Goal: Check status: Check status

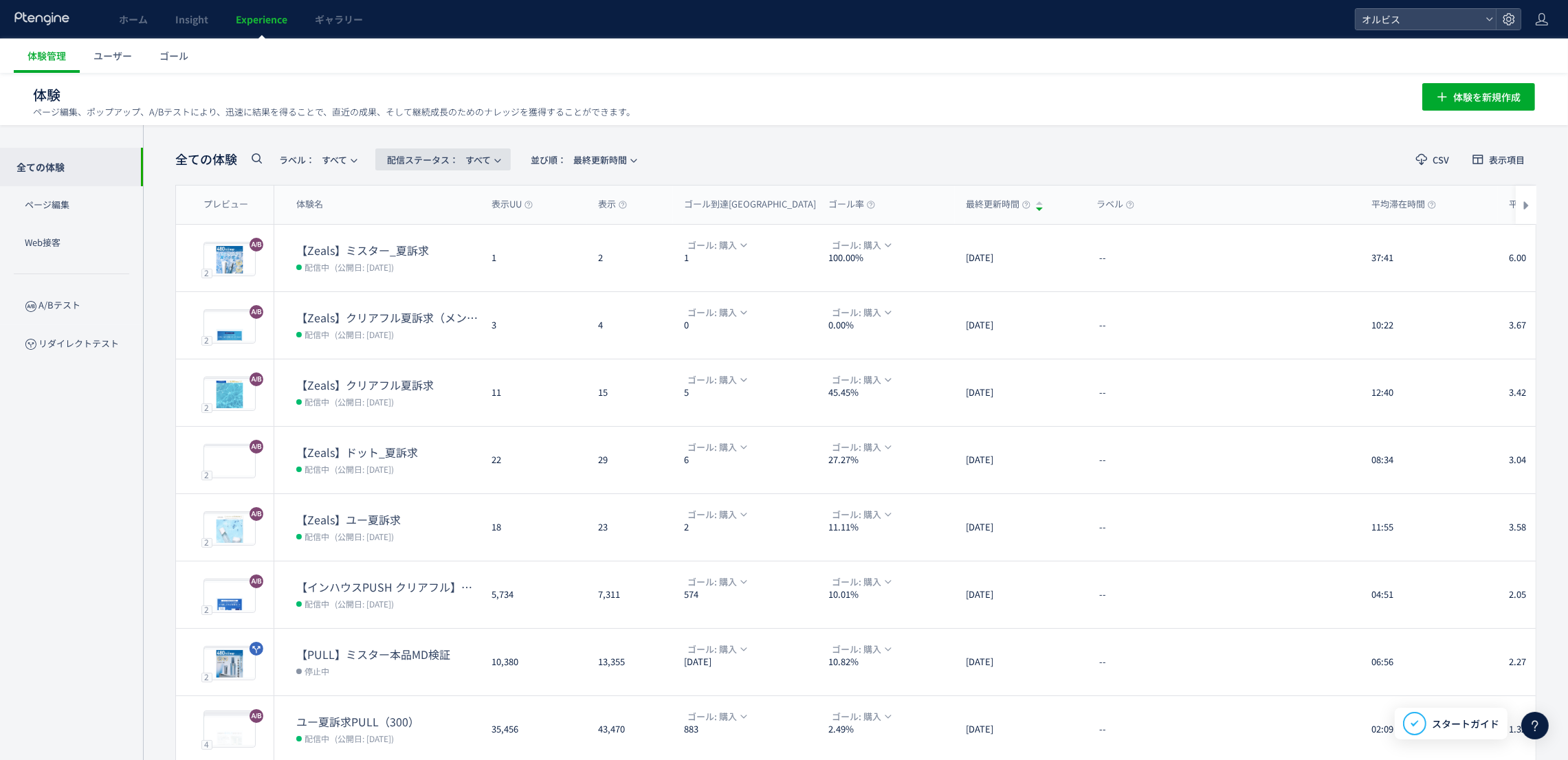
click at [483, 160] on span "配信ステータス​： すべて" at bounding box center [439, 159] width 104 height 23
click at [442, 259] on li "配信中" at bounding box center [447, 272] width 57 height 25
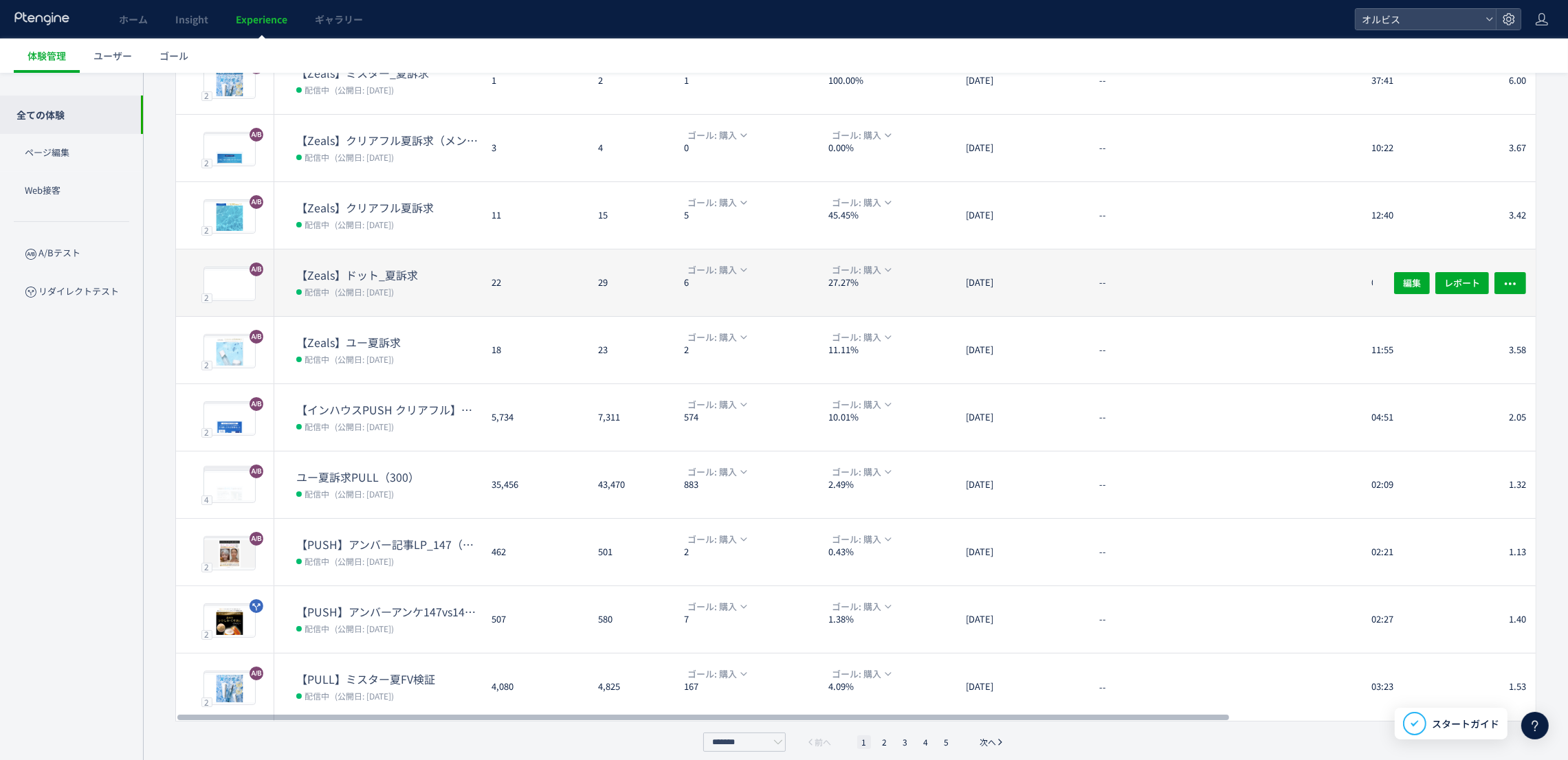
scroll to position [188, 0]
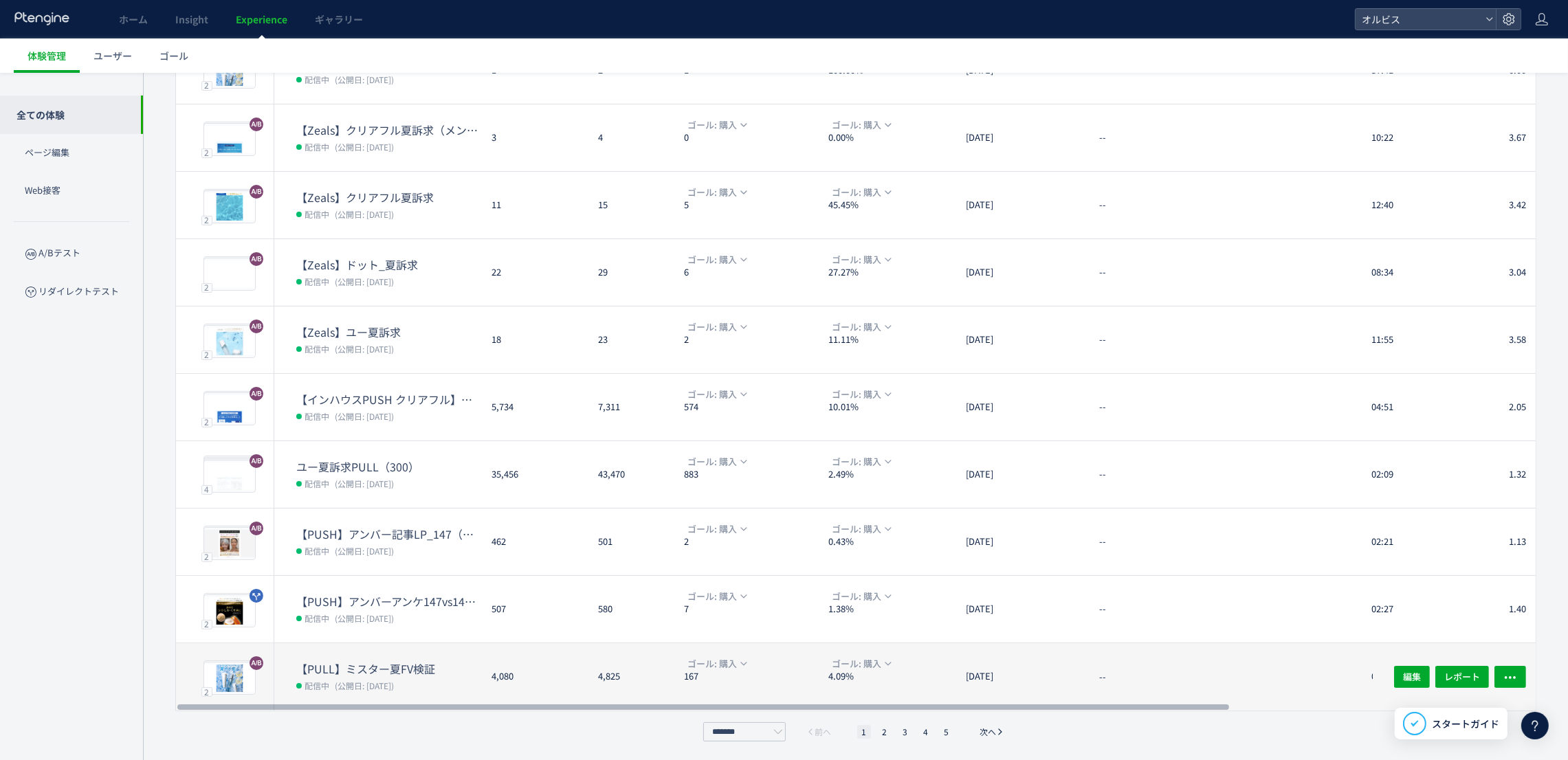
click at [796, 687] on dl "ゴール: 購入 167" at bounding box center [750, 684] width 133 height 55
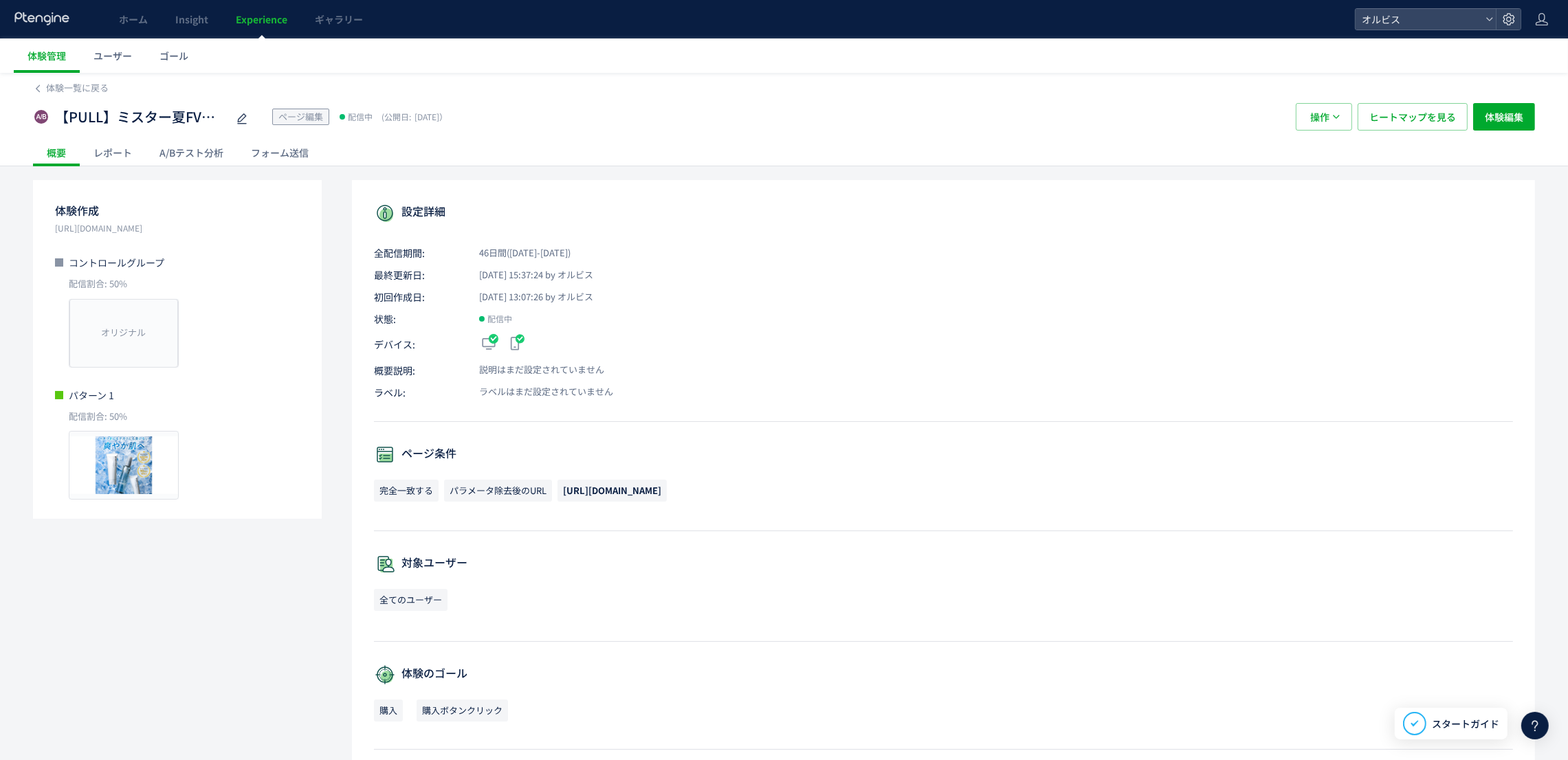
click at [180, 157] on div "A/Bテスト分析" at bounding box center [191, 152] width 92 height 27
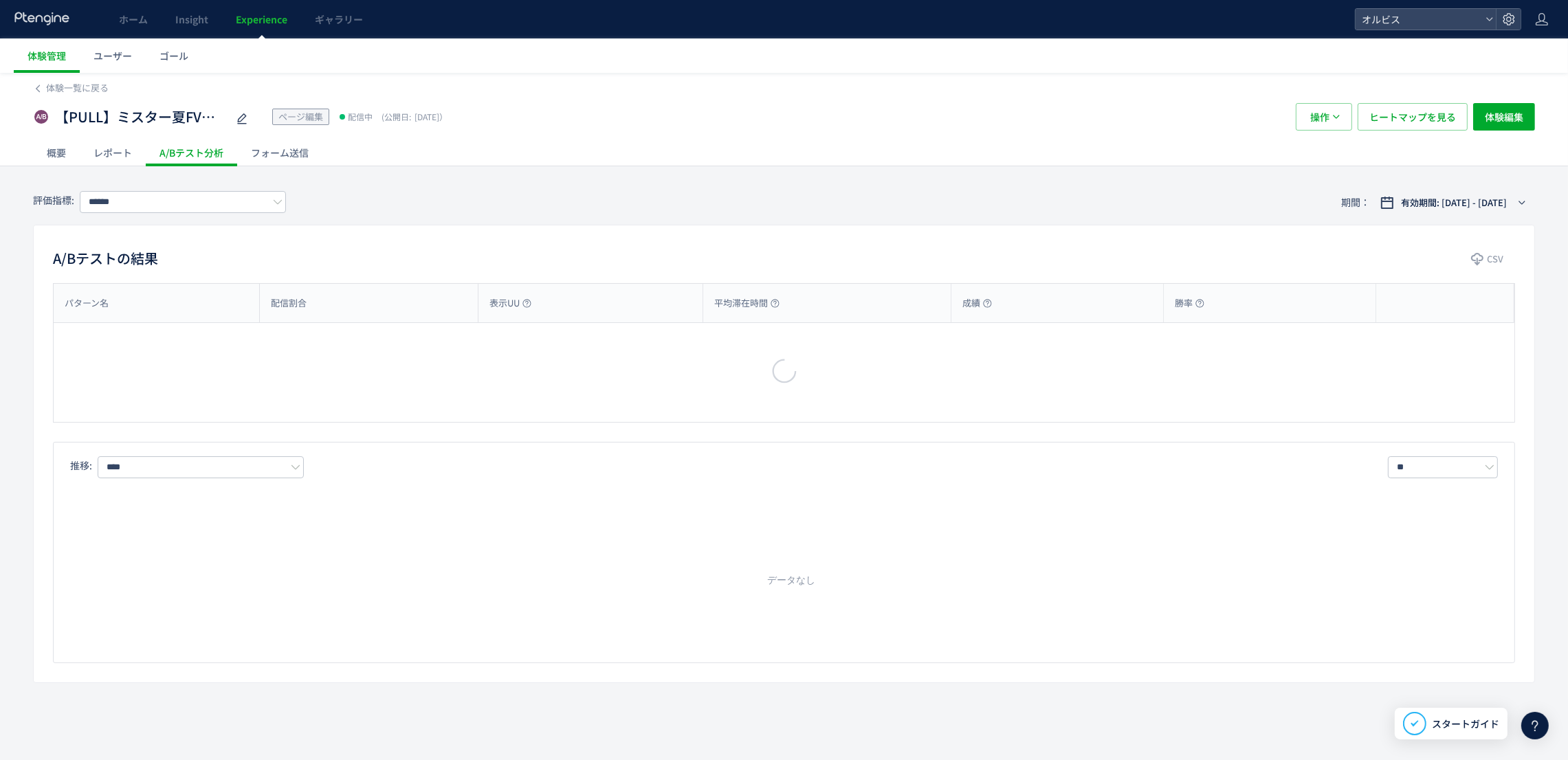
type input "**"
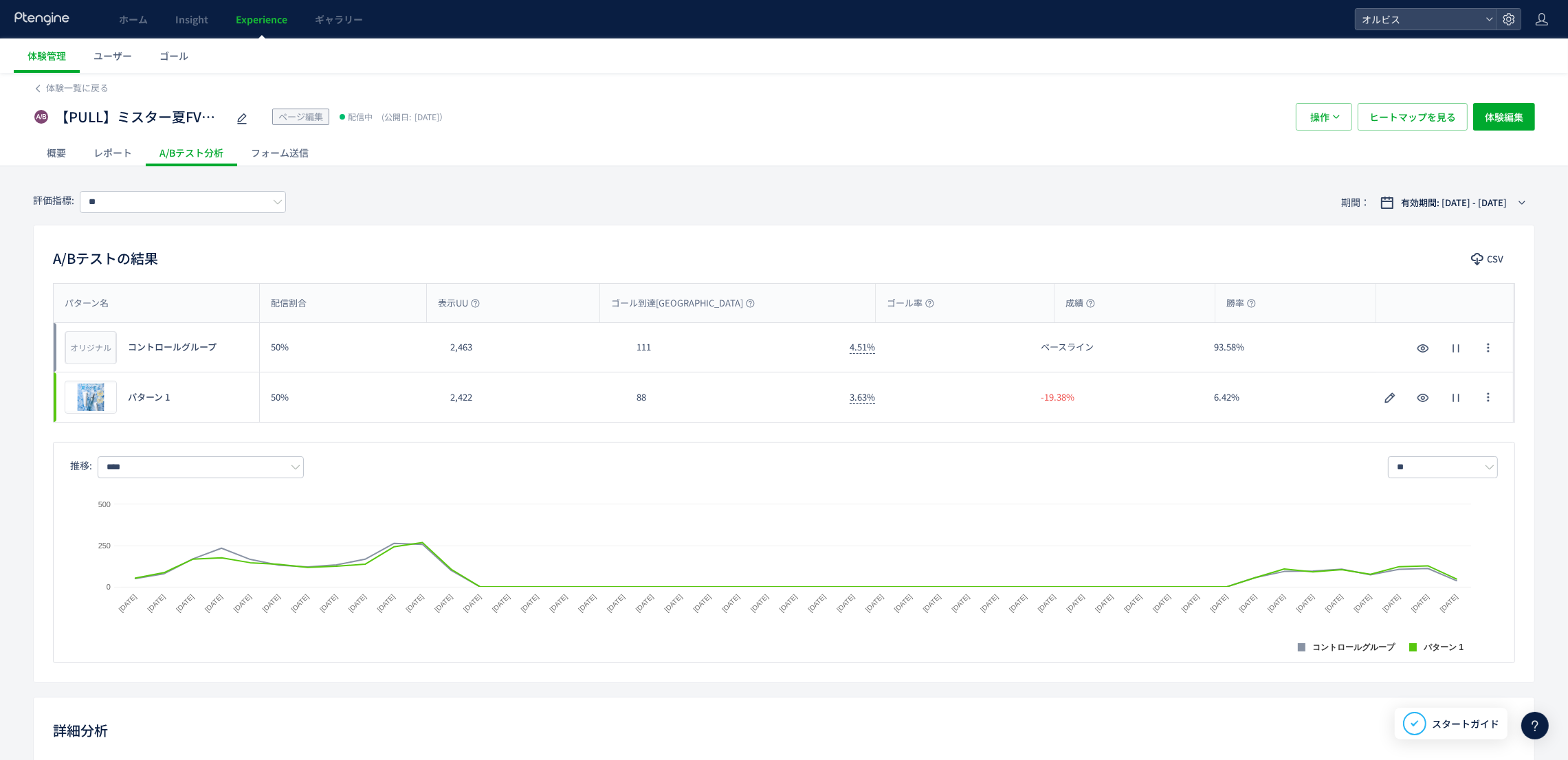
click at [260, 16] on span "Experience" at bounding box center [261, 19] width 52 height 14
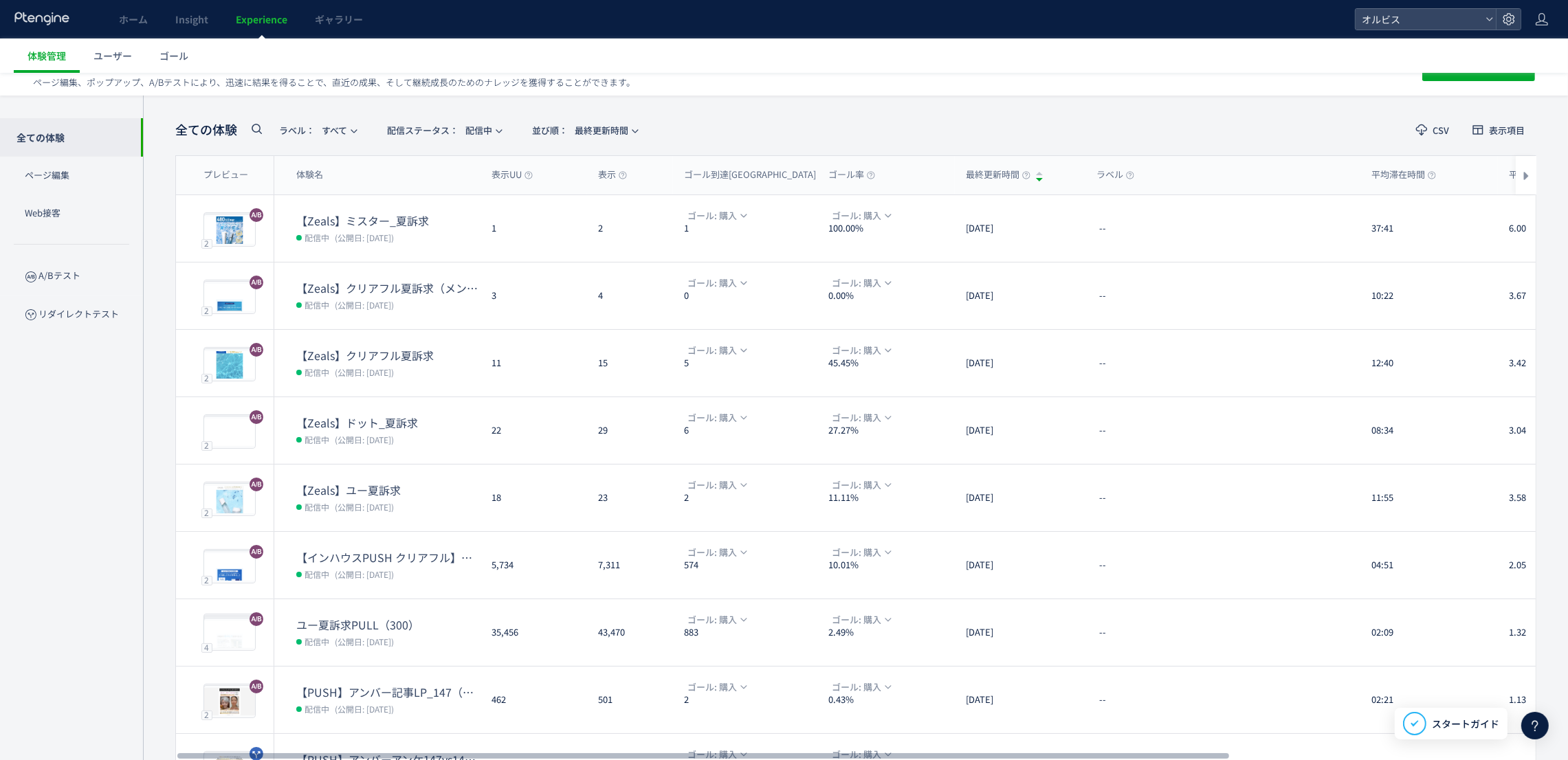
scroll to position [188, 0]
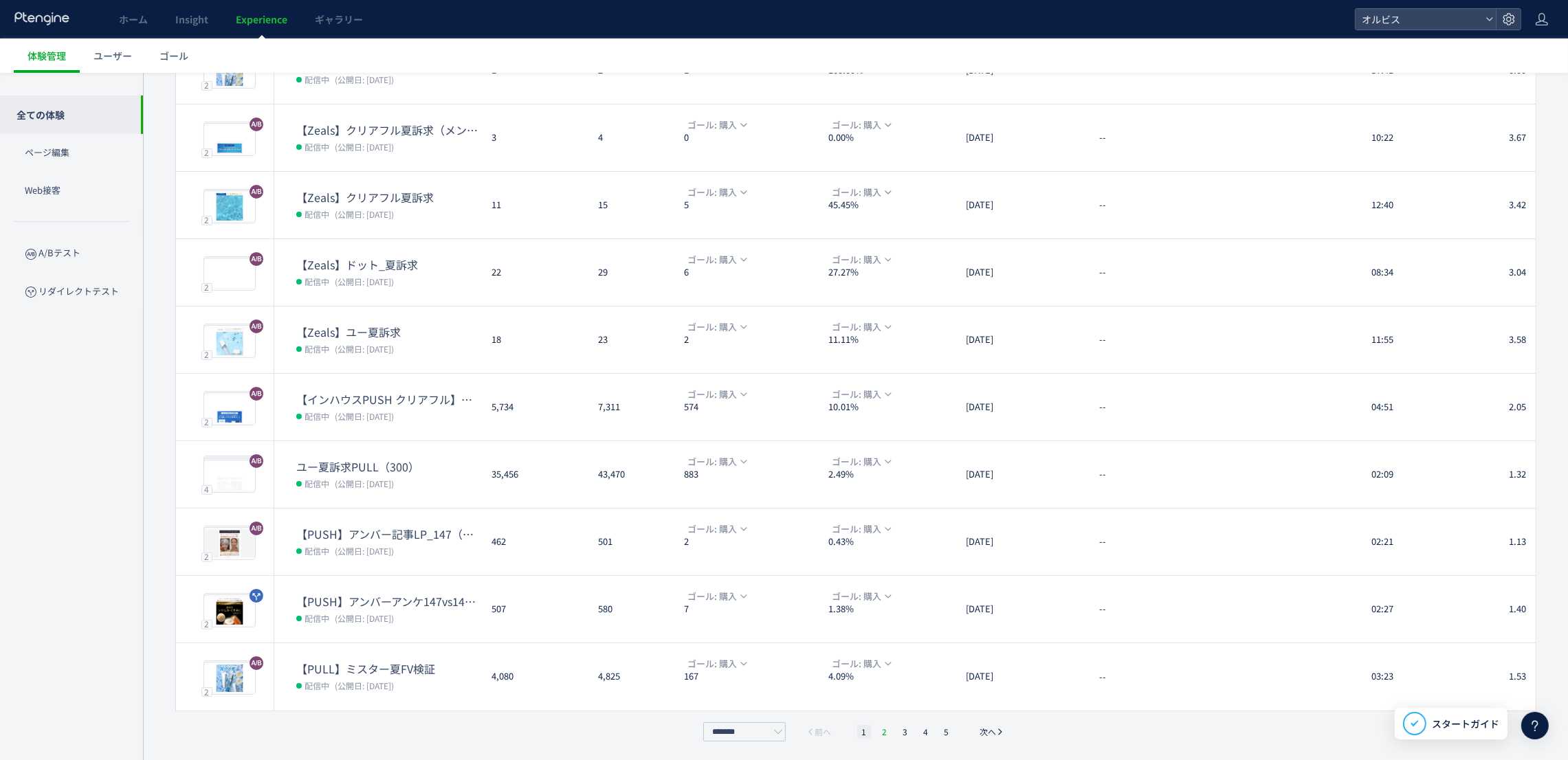
click at [898, 729] on li "2" at bounding box center [905, 732] width 14 height 14
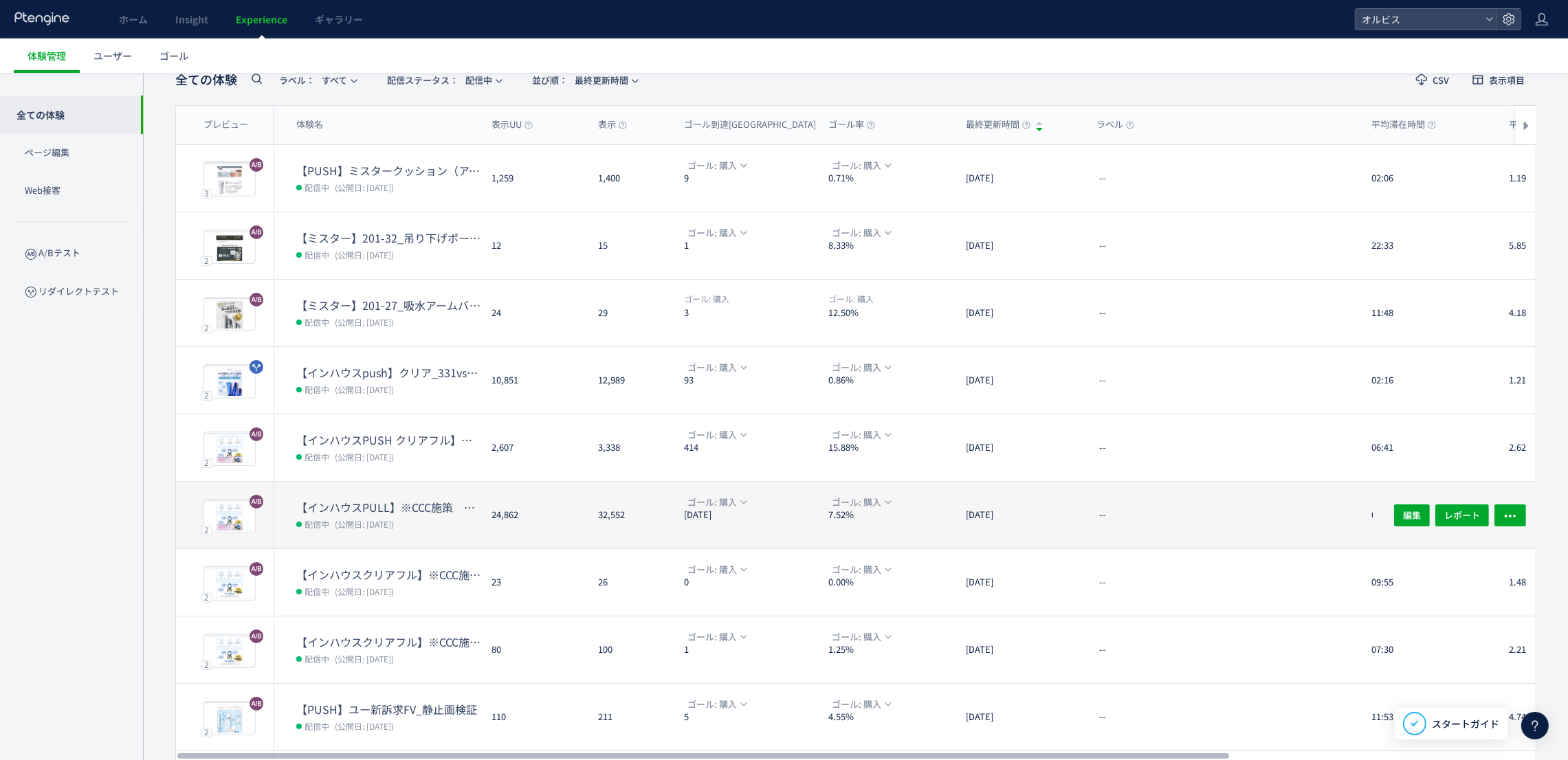
scroll to position [79, 0]
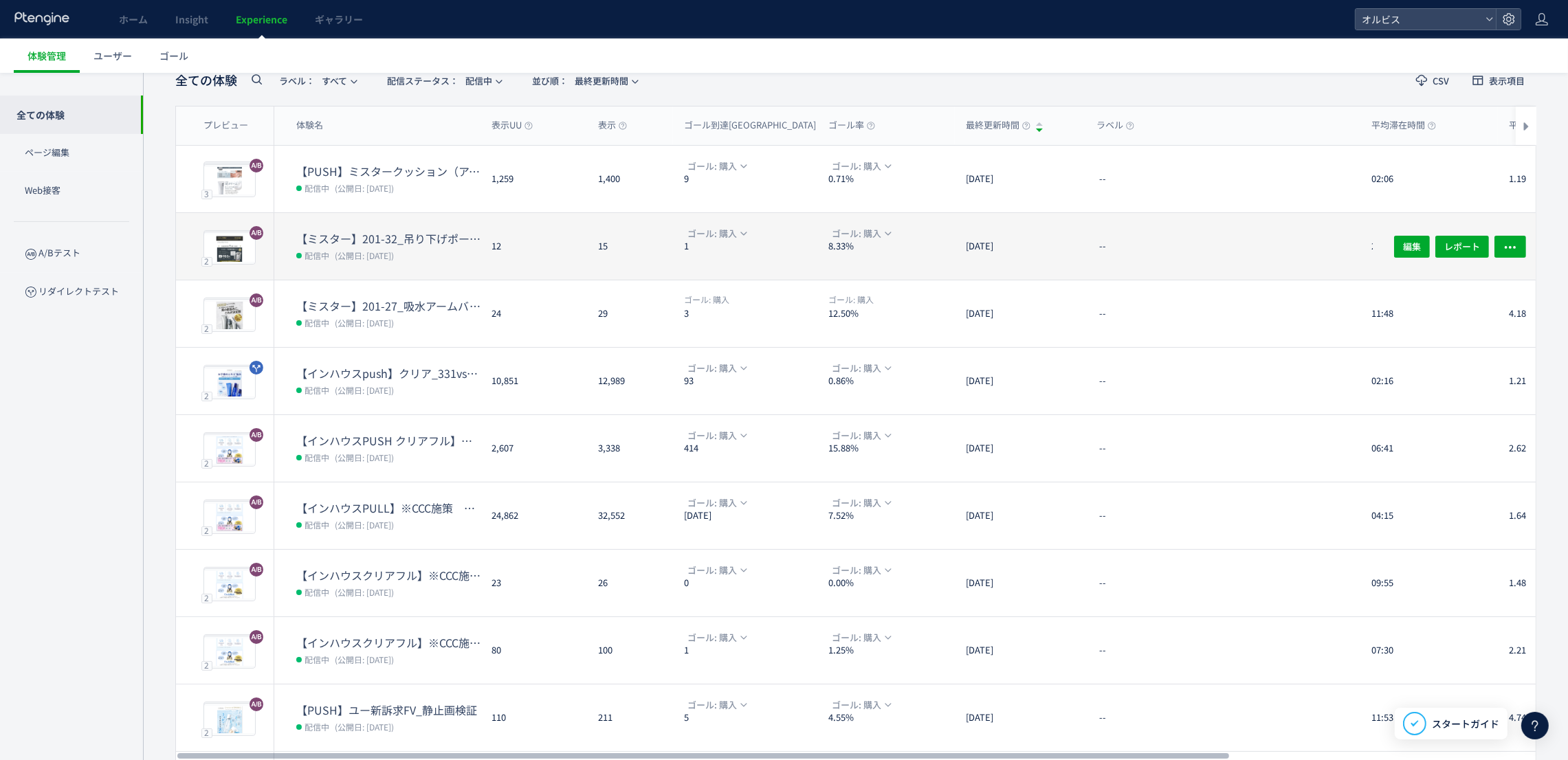
click at [749, 254] on dl "ゴール: 購入 1" at bounding box center [750, 253] width 133 height 54
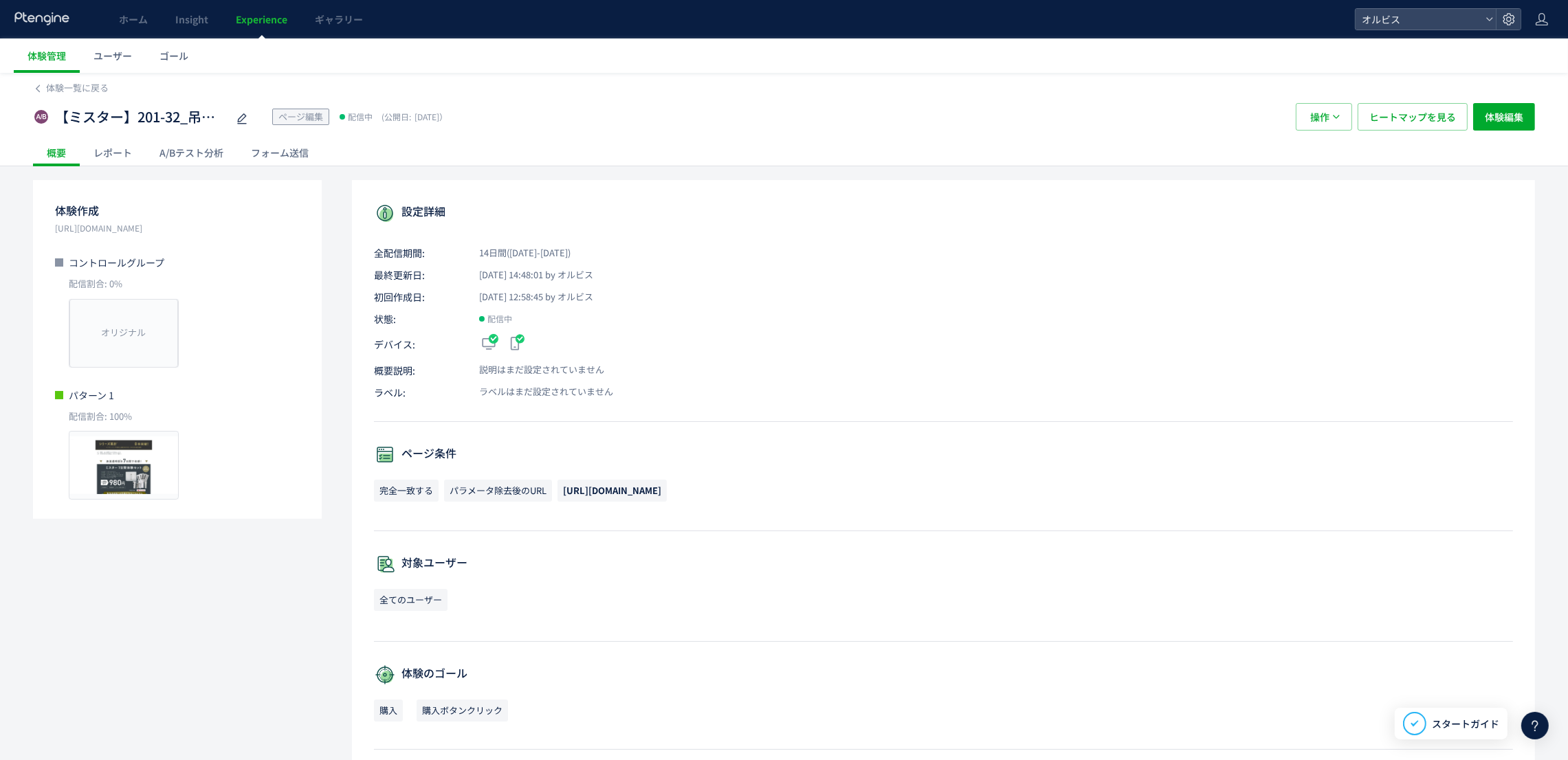
click at [184, 146] on div "A/Bテスト分析" at bounding box center [191, 152] width 92 height 27
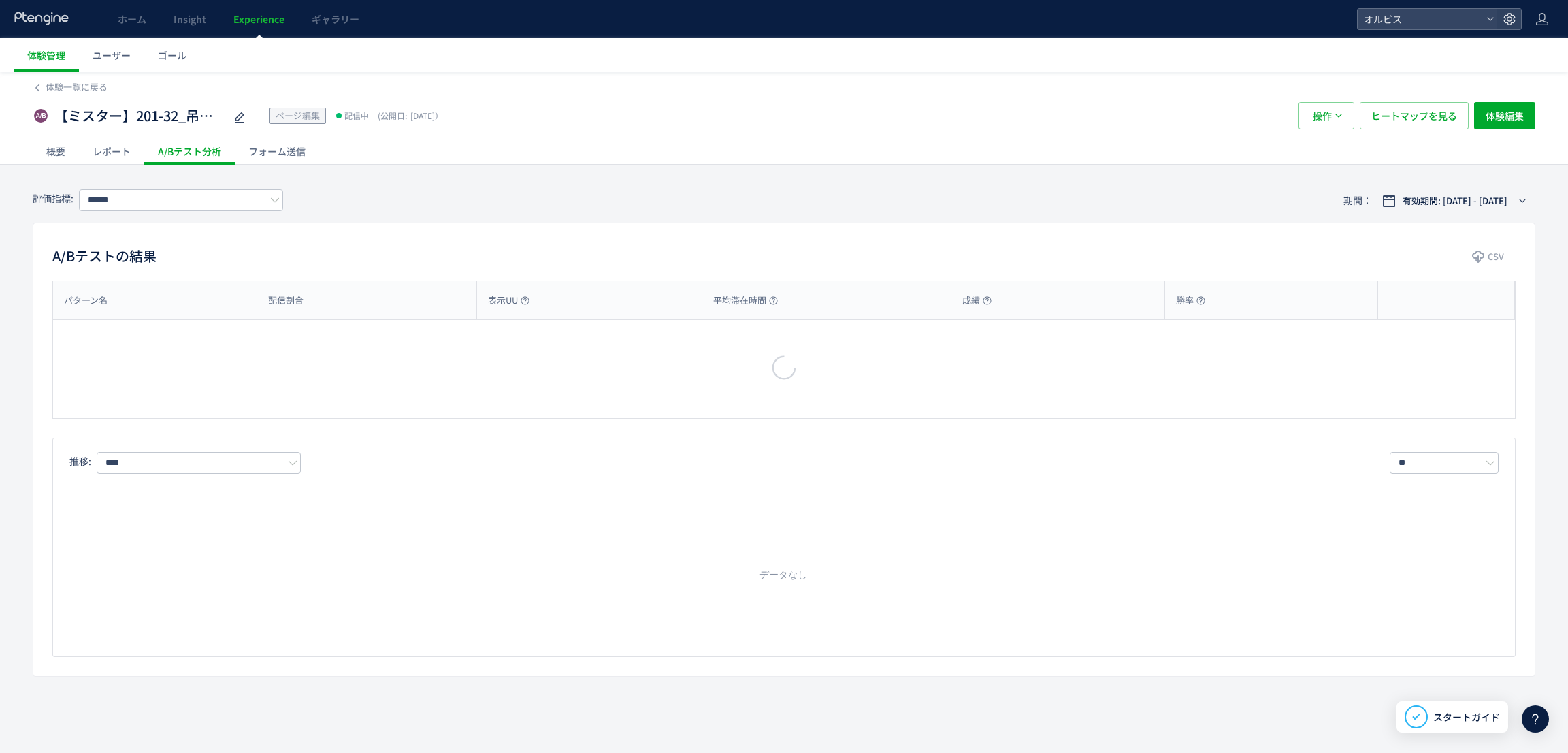
type input "**"
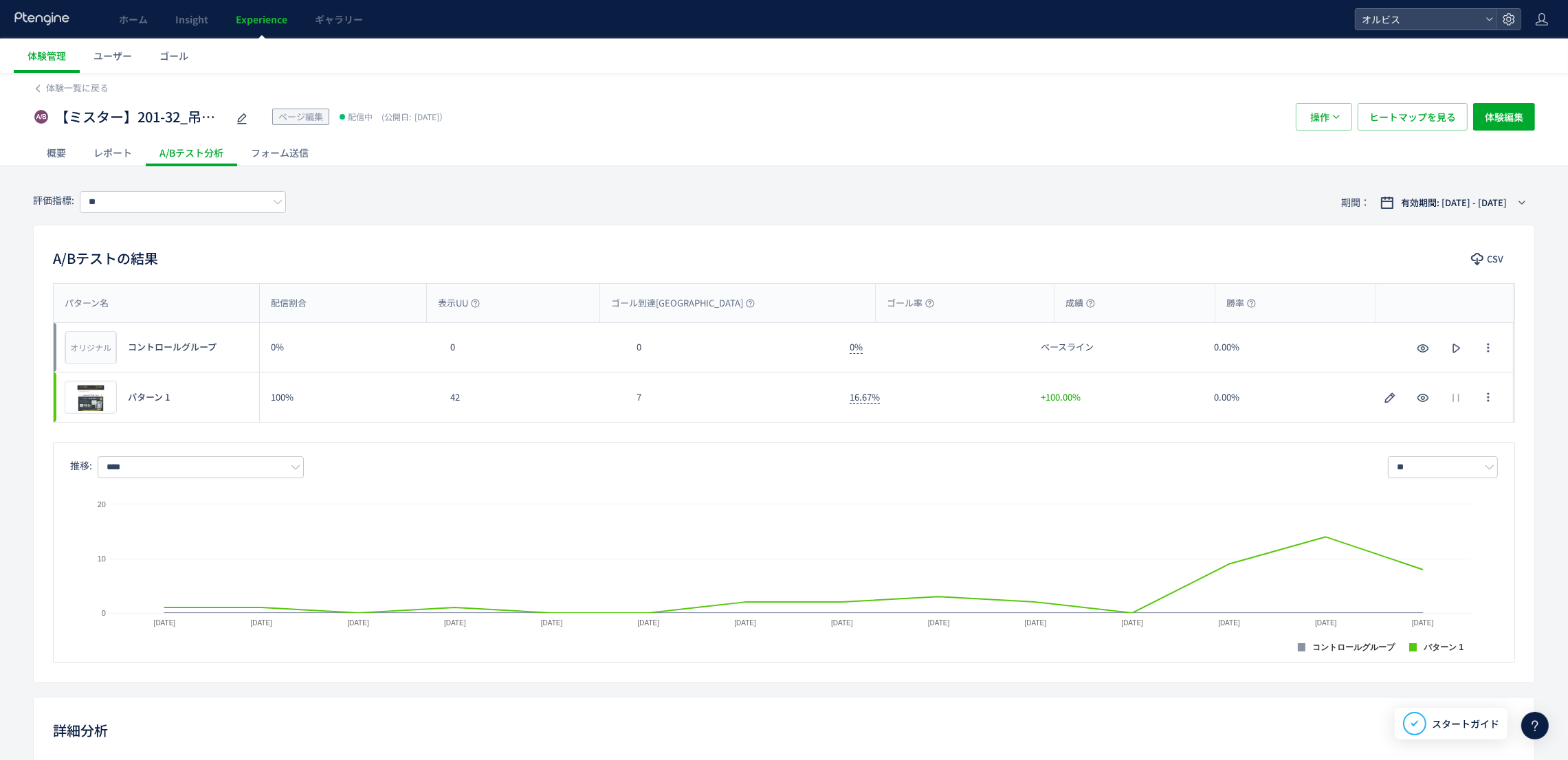
click at [262, 22] on span "Experience" at bounding box center [261, 19] width 52 height 14
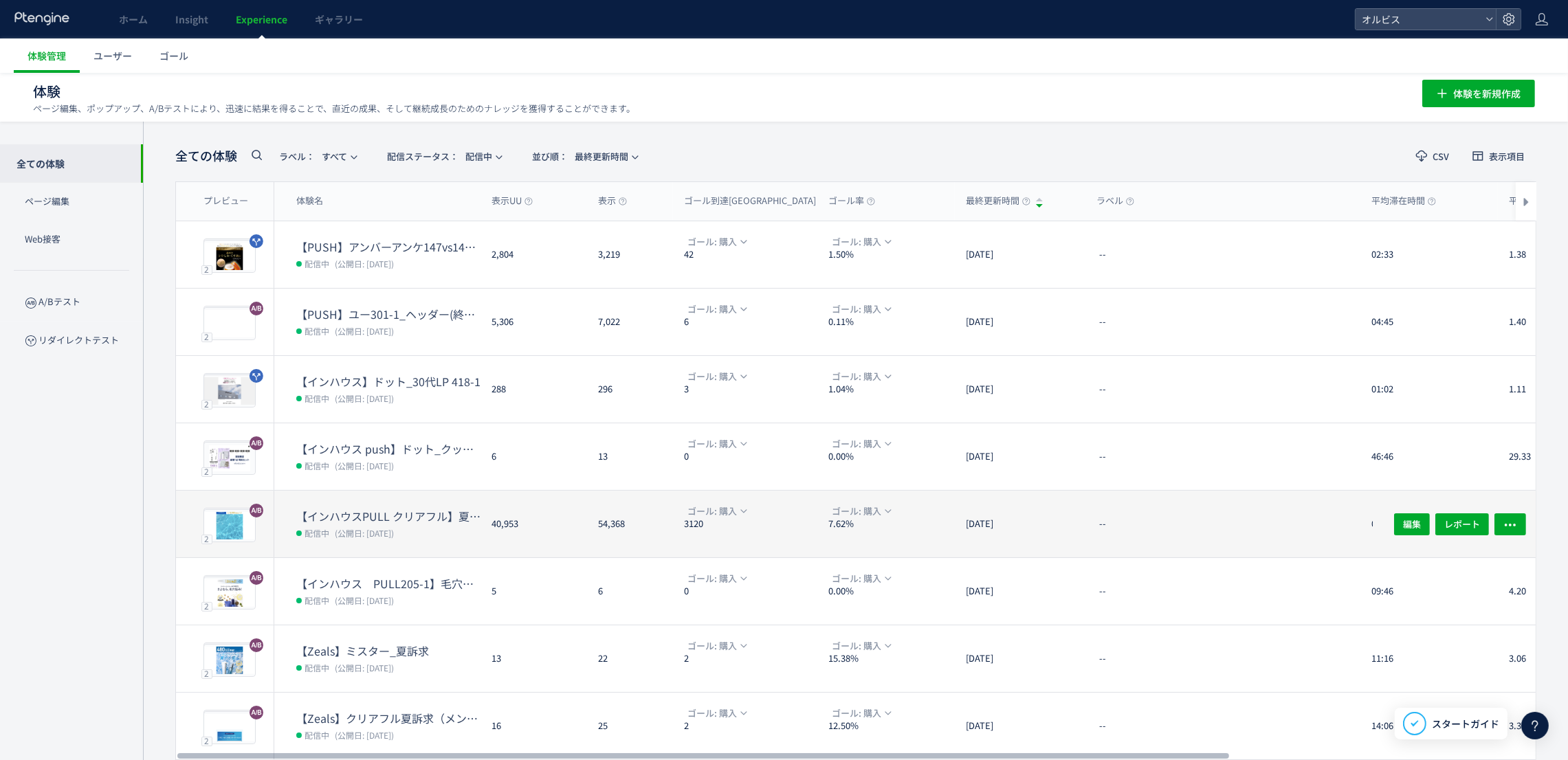
scroll to position [188, 0]
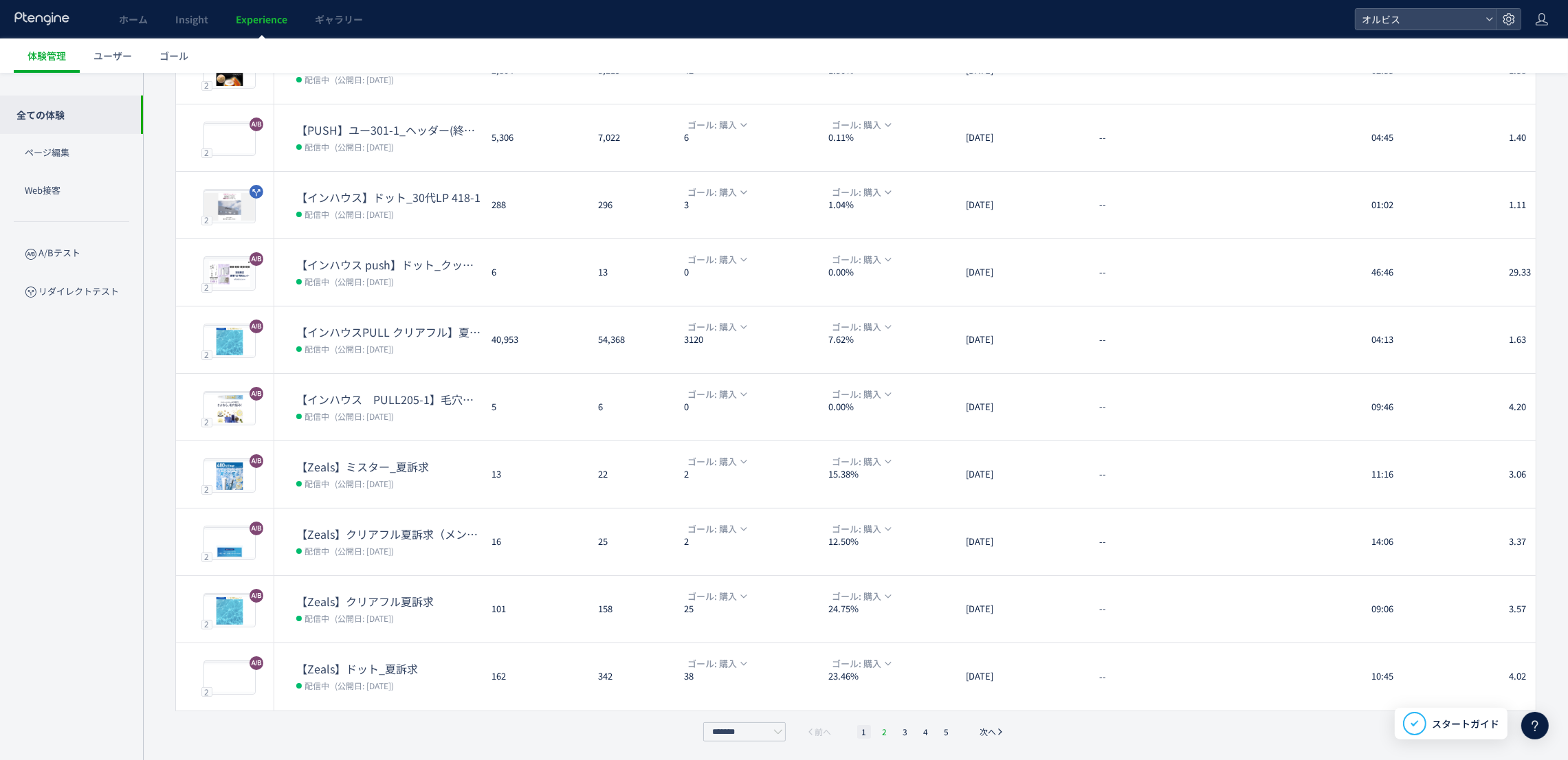
click at [898, 727] on li "2" at bounding box center [905, 732] width 14 height 14
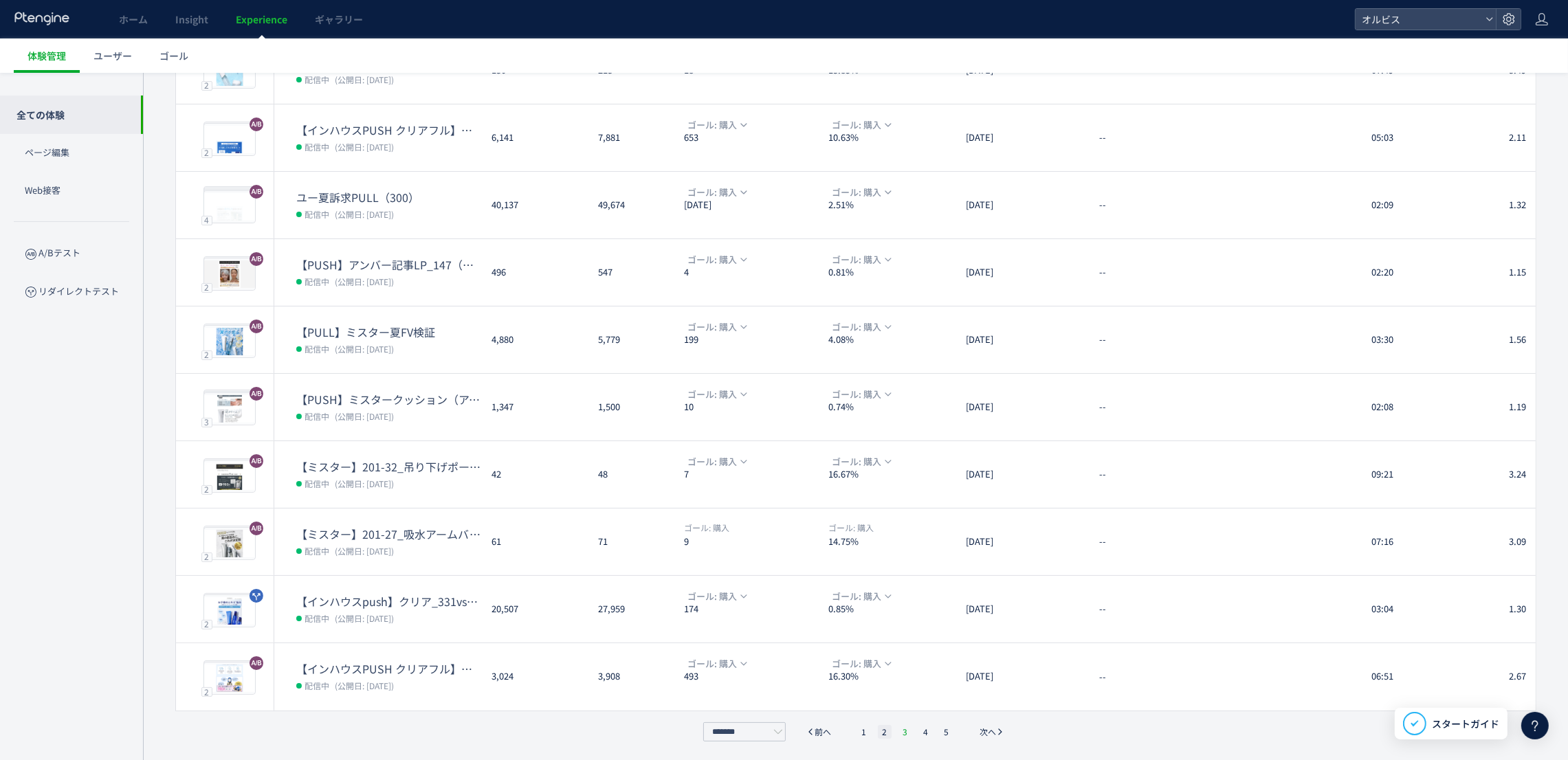
click at [919, 730] on li "3" at bounding box center [926, 732] width 14 height 14
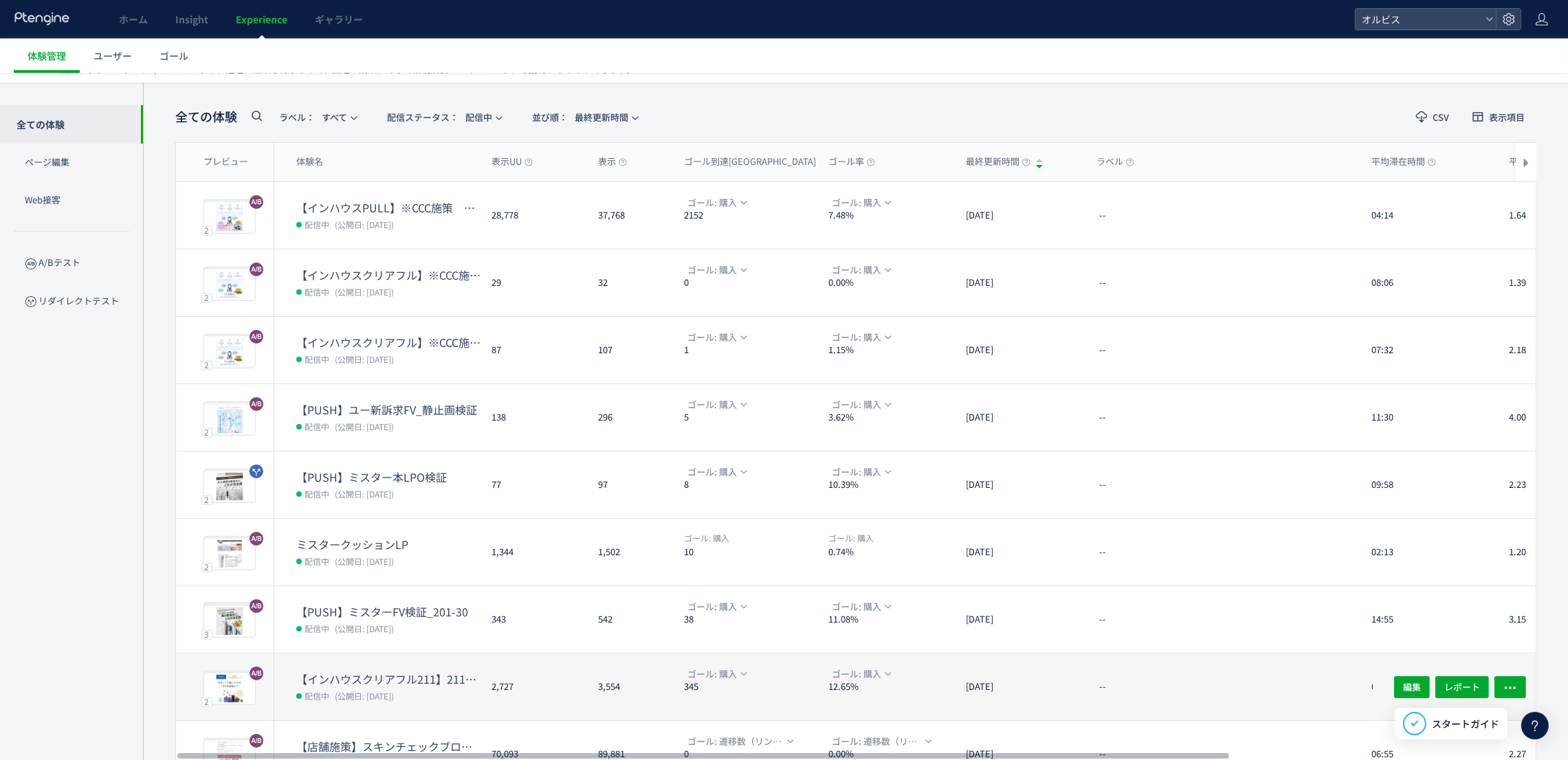
scroll to position [43, 0]
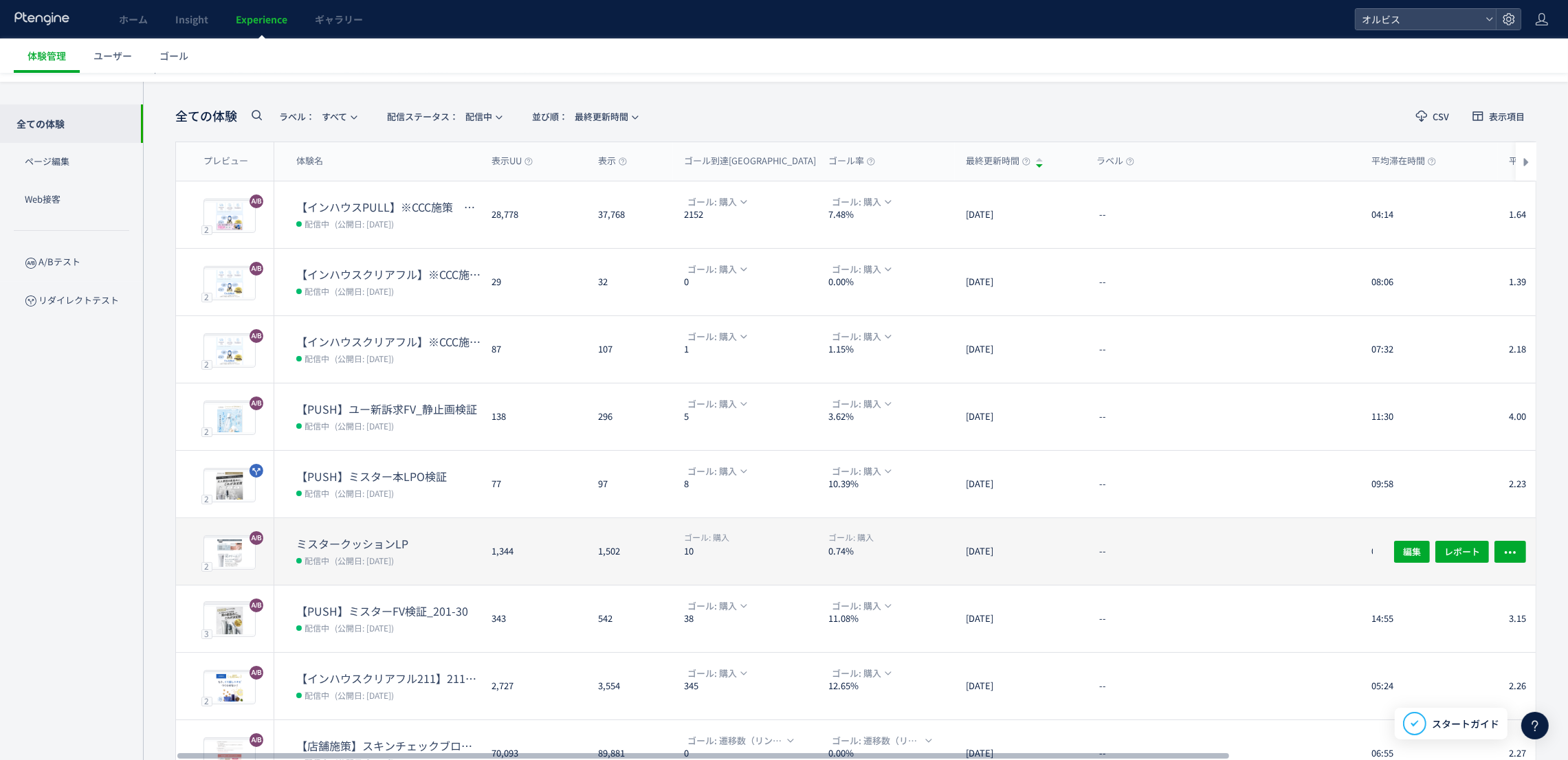
click at [799, 545] on dt "10" at bounding box center [750, 551] width 133 height 13
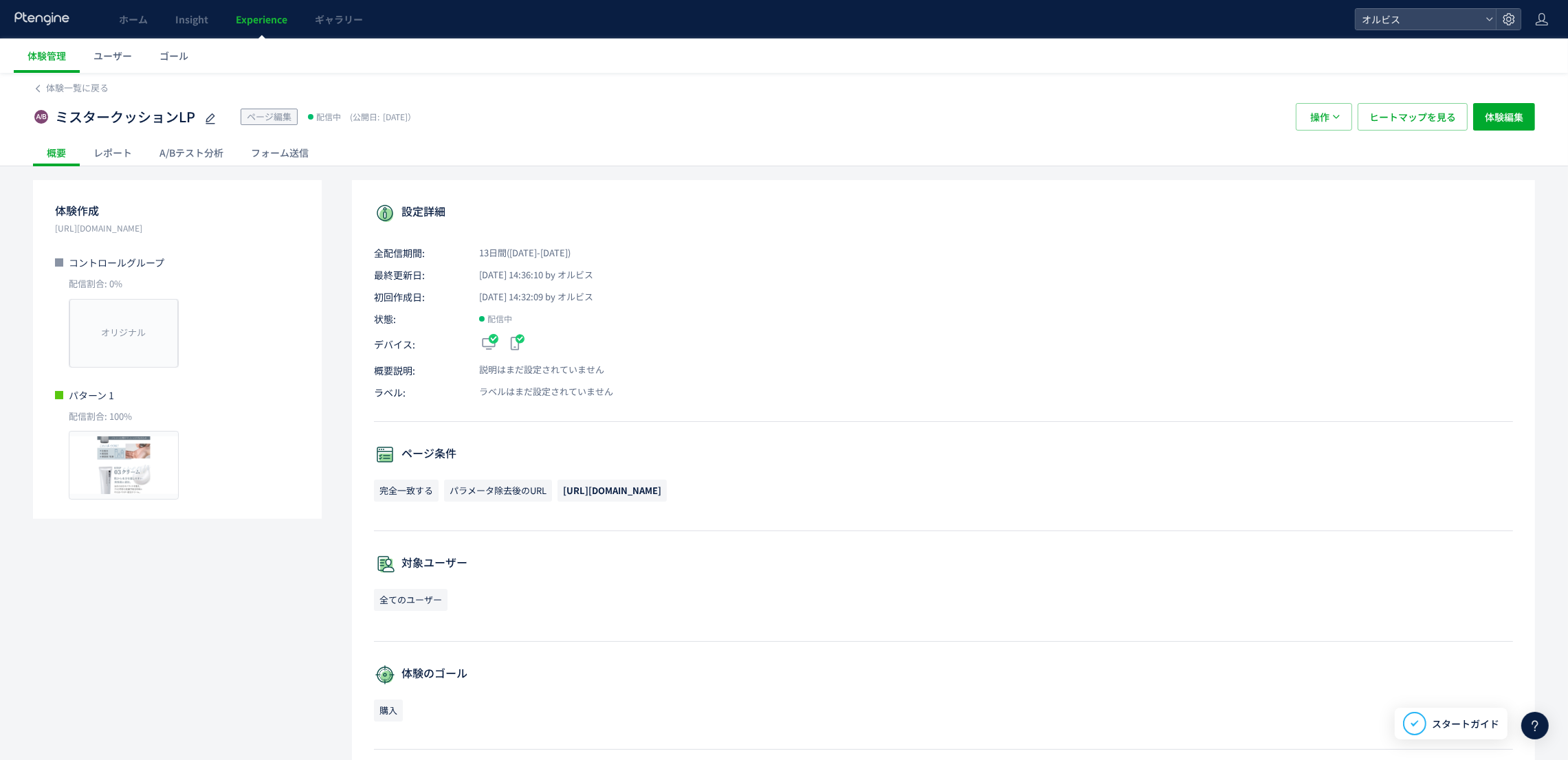
click at [192, 153] on div "A/Bテスト分析" at bounding box center [191, 152] width 92 height 27
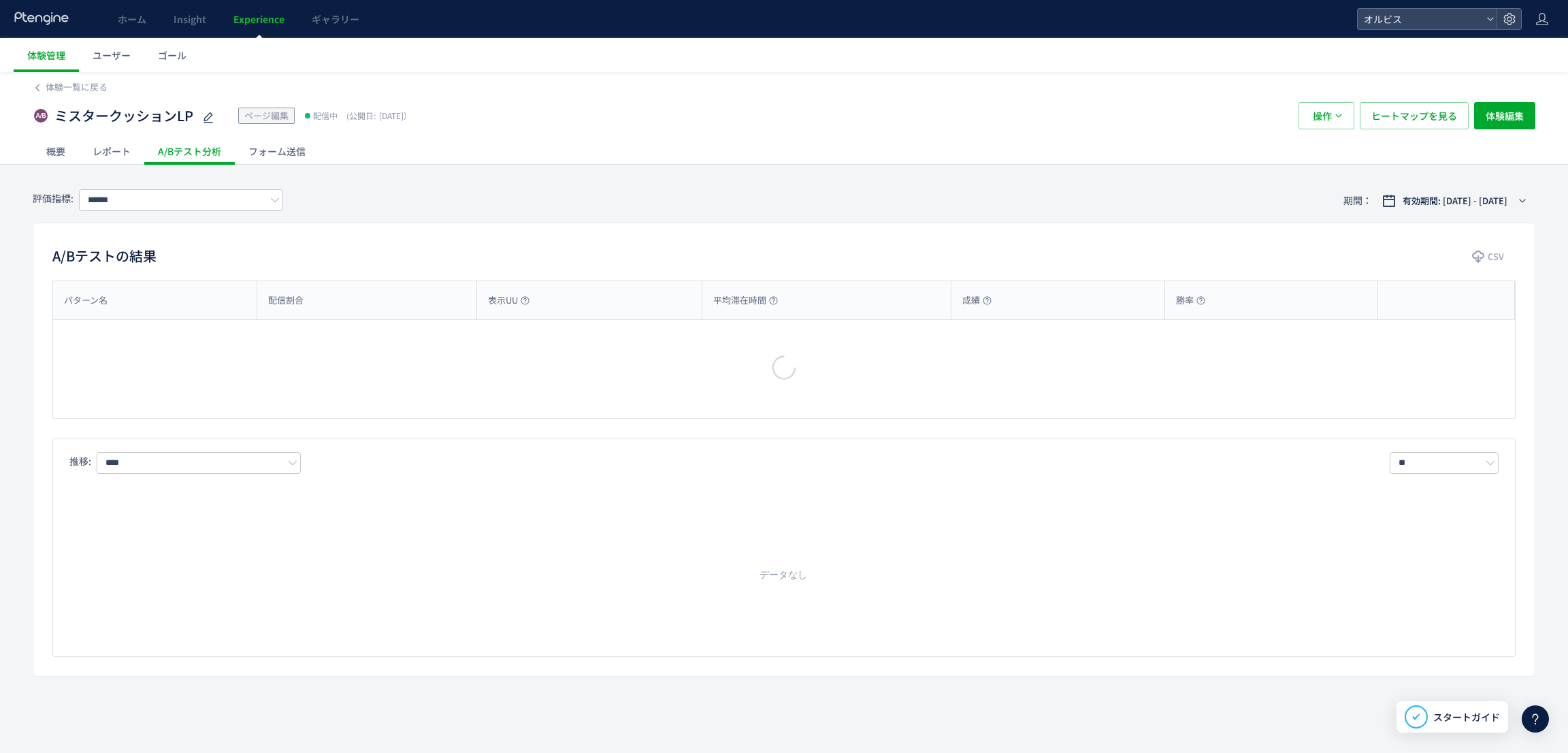
type input "**"
